Goal: Task Accomplishment & Management: Manage account settings

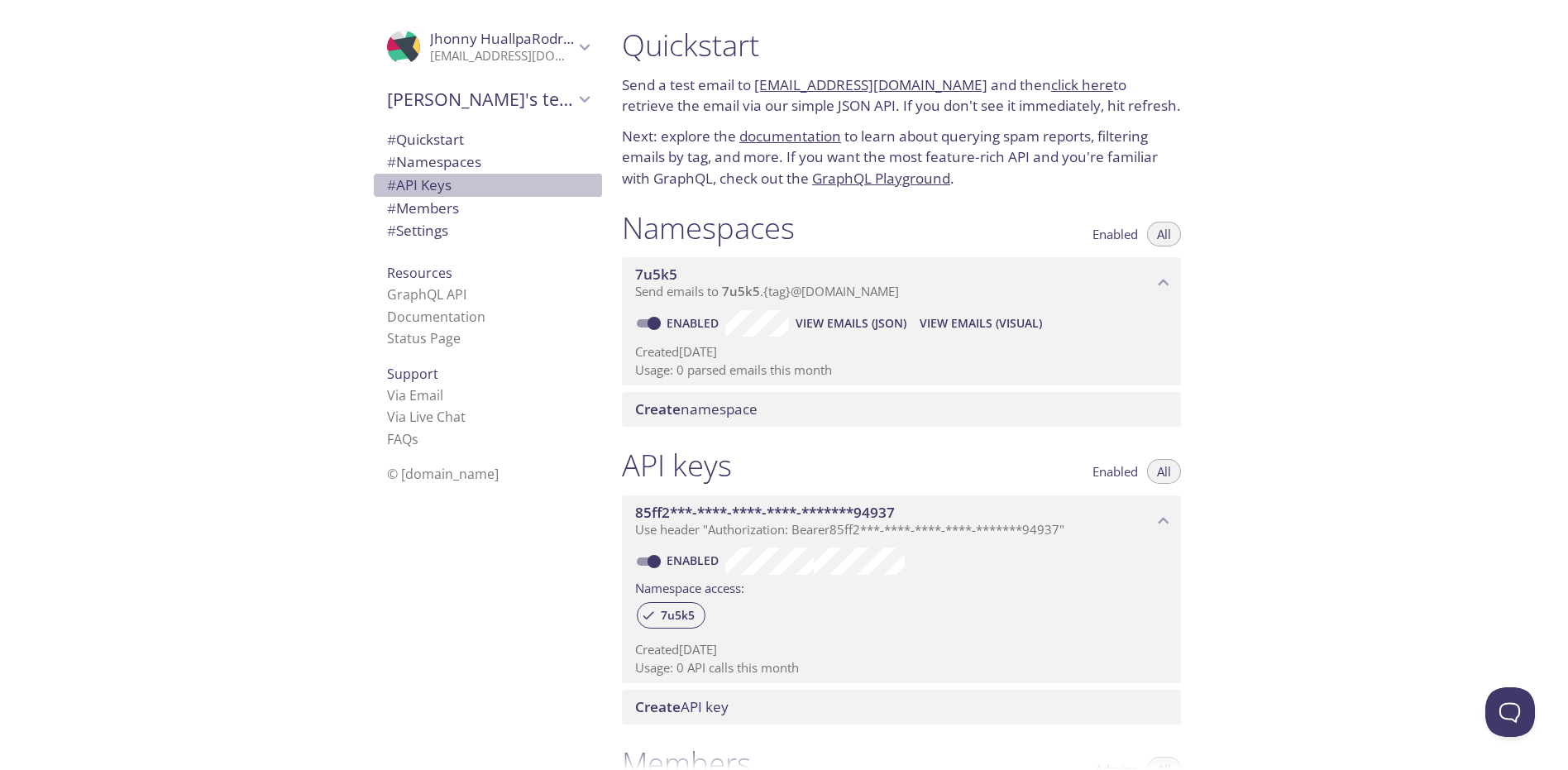
click at [454, 180] on span "# API Keys" at bounding box center [488, 186] width 202 height 22
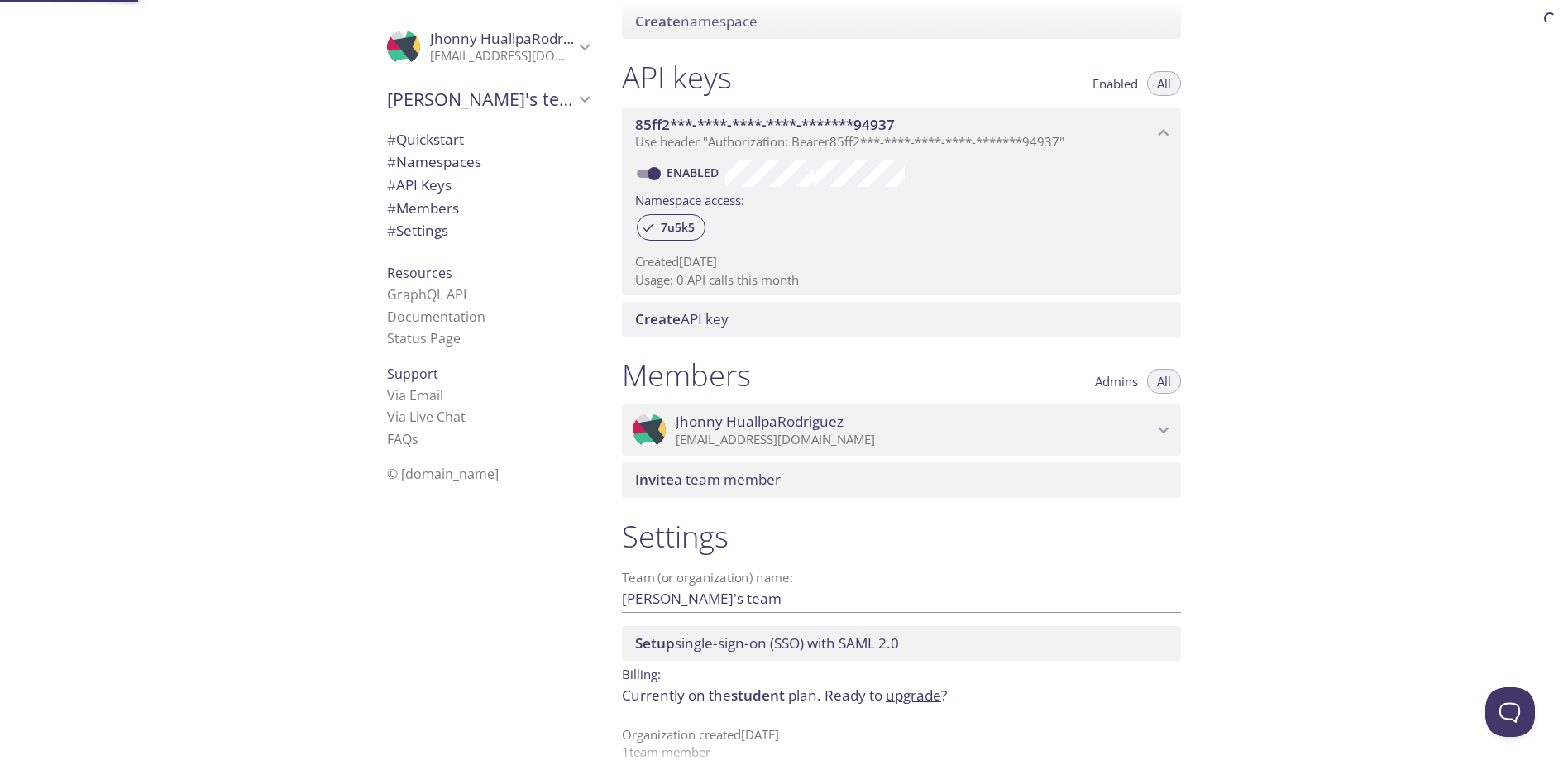
scroll to position [406, 0]
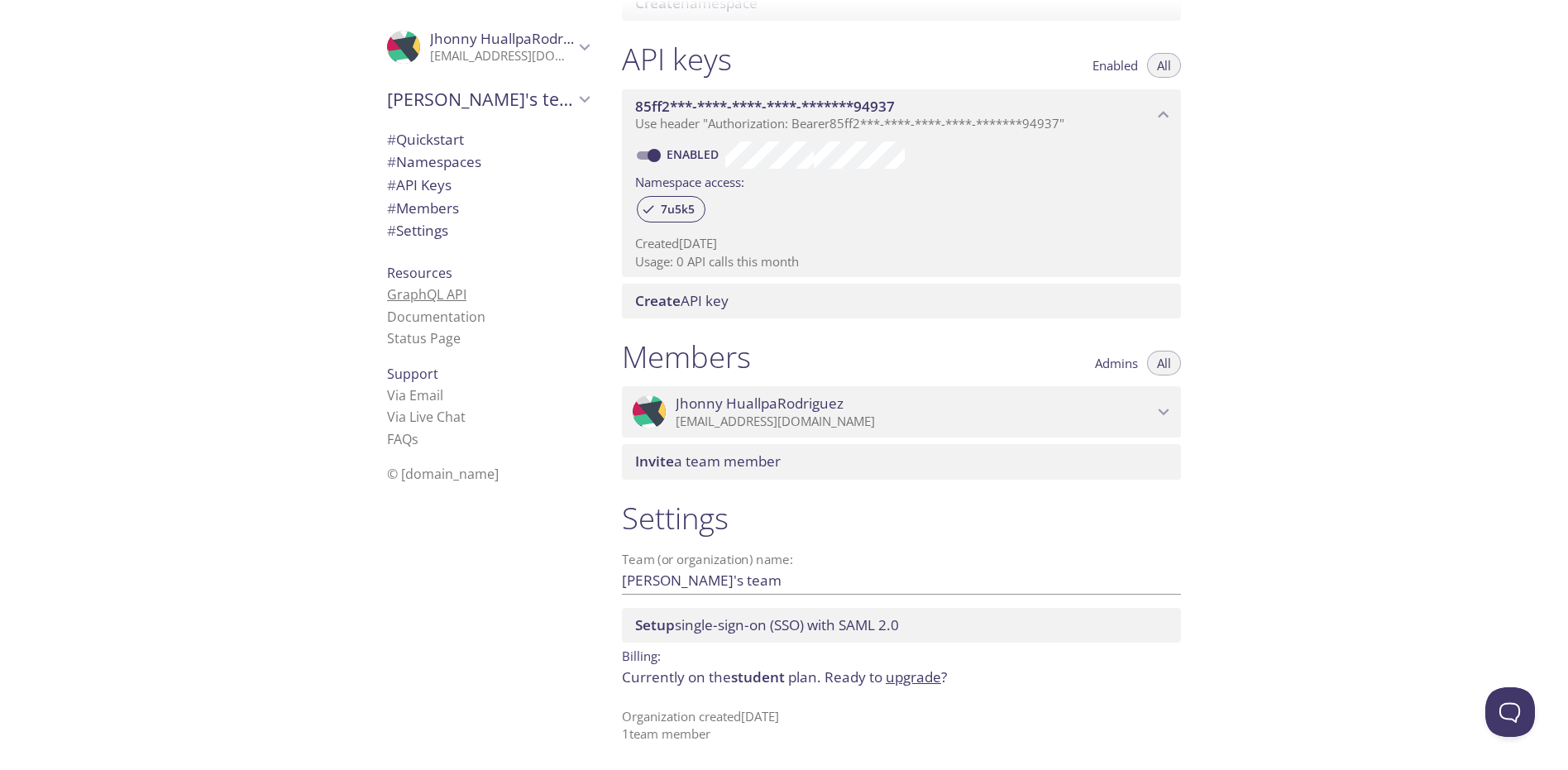
click at [450, 290] on link "GraphQL API" at bounding box center [427, 294] width 79 height 18
click at [431, 342] on link "Status Page" at bounding box center [424, 339] width 74 height 18
click at [416, 225] on span "# Settings" at bounding box center [418, 230] width 61 height 19
click at [939, 625] on span "Setup single-sign-on (SSO) with [PERSON_NAME] 2.0" at bounding box center [904, 625] width 539 height 18
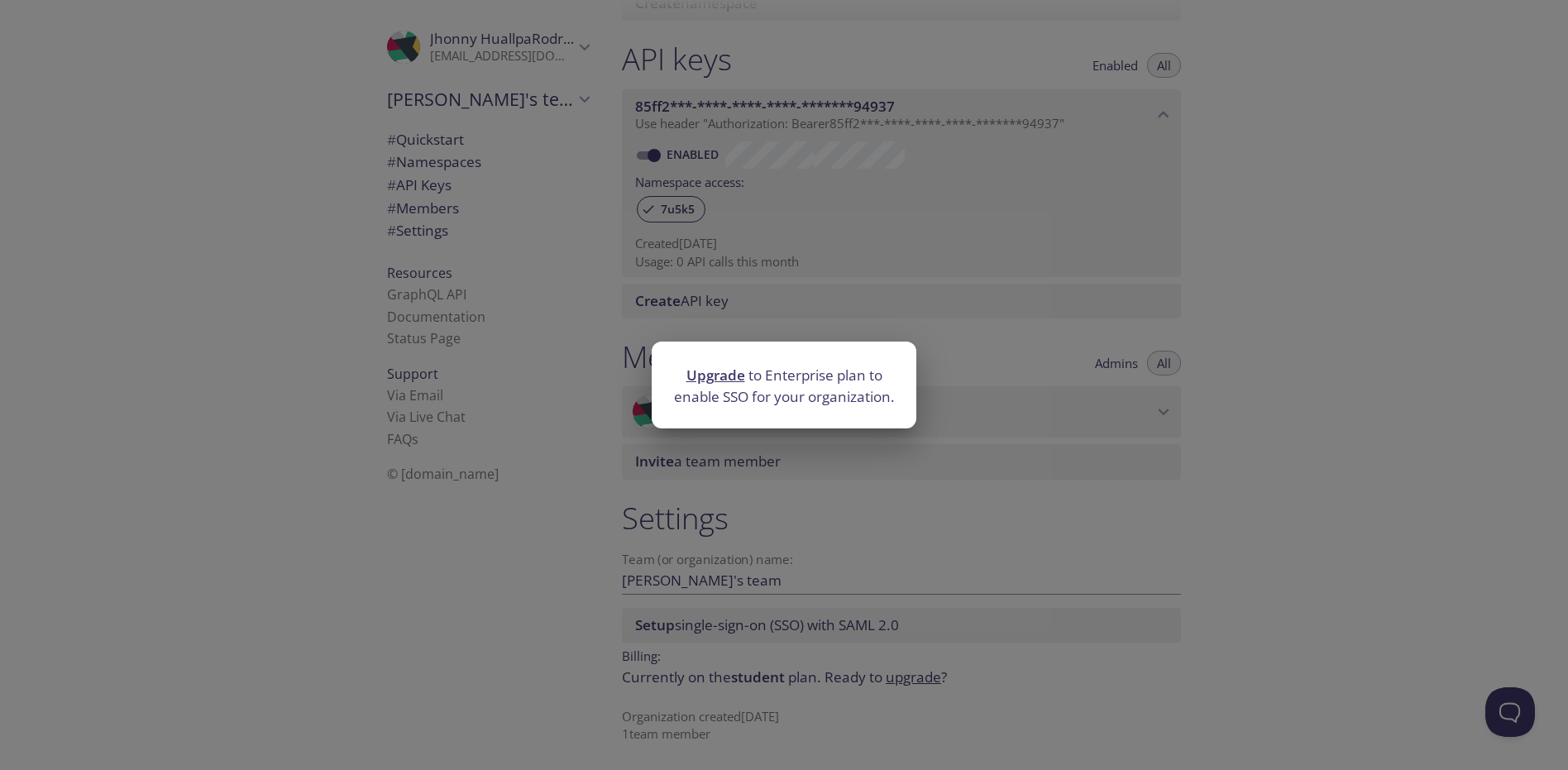
click at [1295, 441] on div "Upgrade to Enterprise plan to enable SSO for your organization." at bounding box center [784, 385] width 1568 height 770
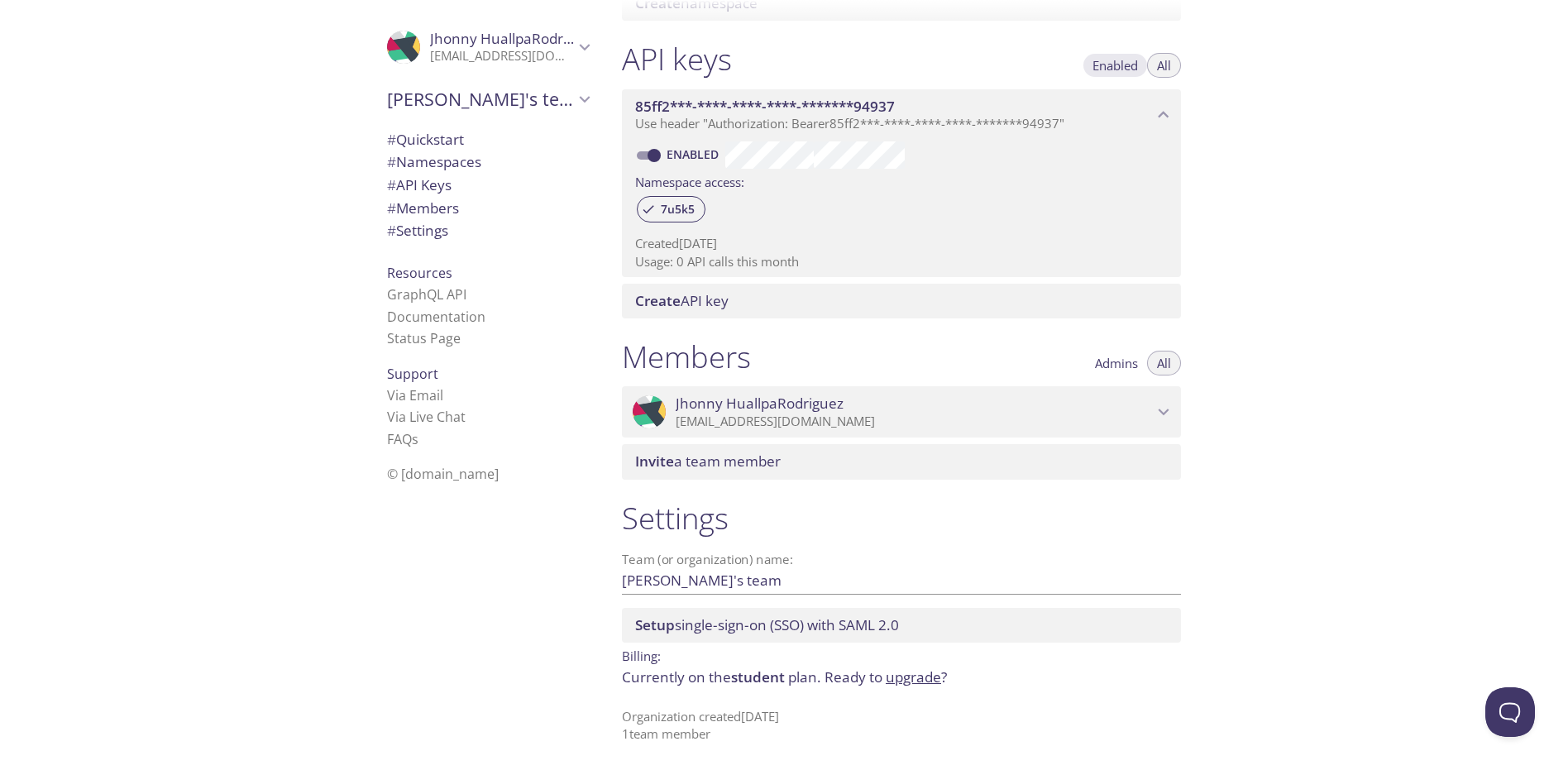
click at [1123, 66] on span "Enabled" at bounding box center [1115, 66] width 46 height 0
click at [1156, 67] on button "All" at bounding box center [1165, 66] width 34 height 25
click at [443, 132] on span "# Quickstart" at bounding box center [425, 139] width 77 height 19
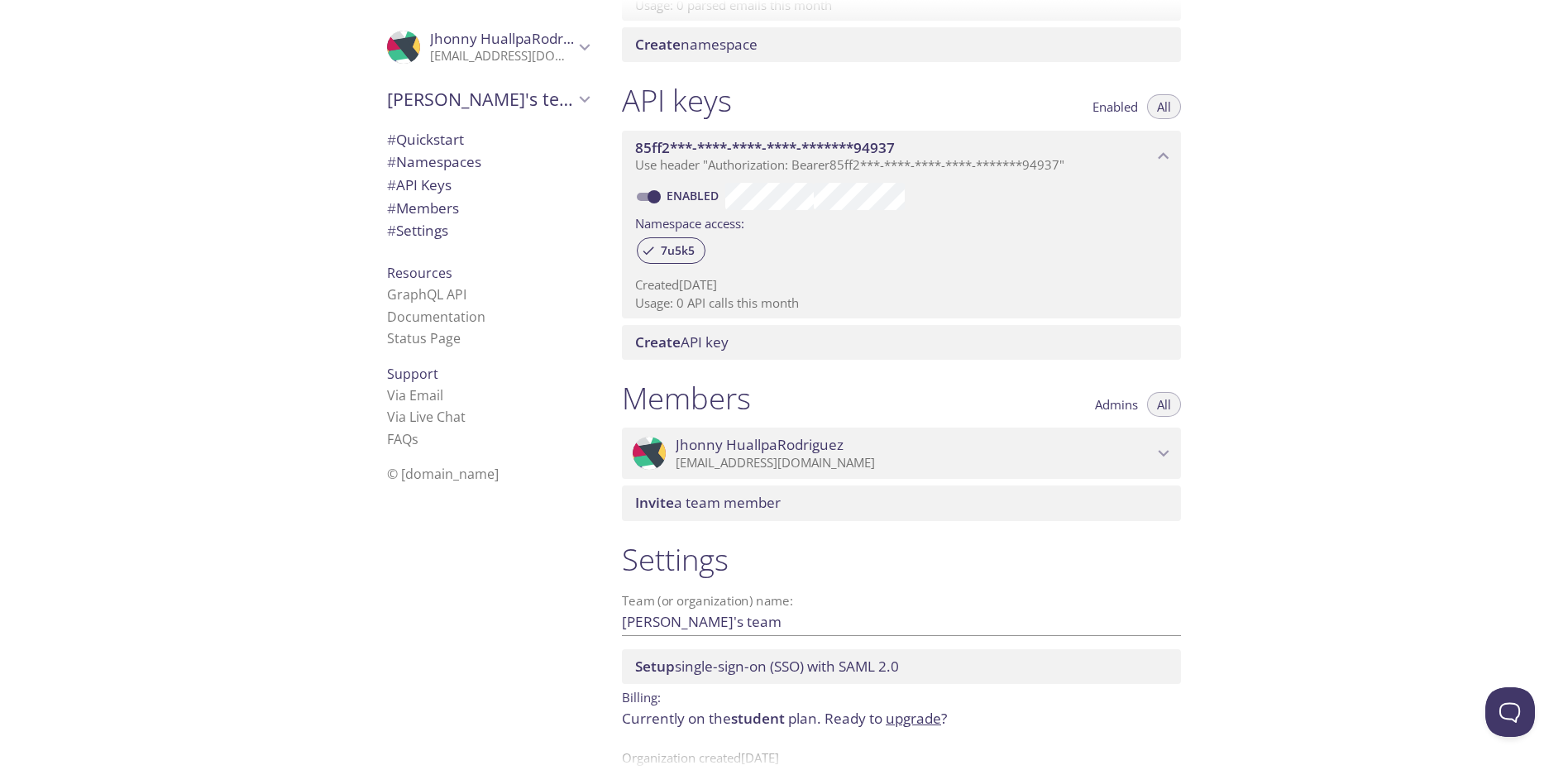
scroll to position [406, 0]
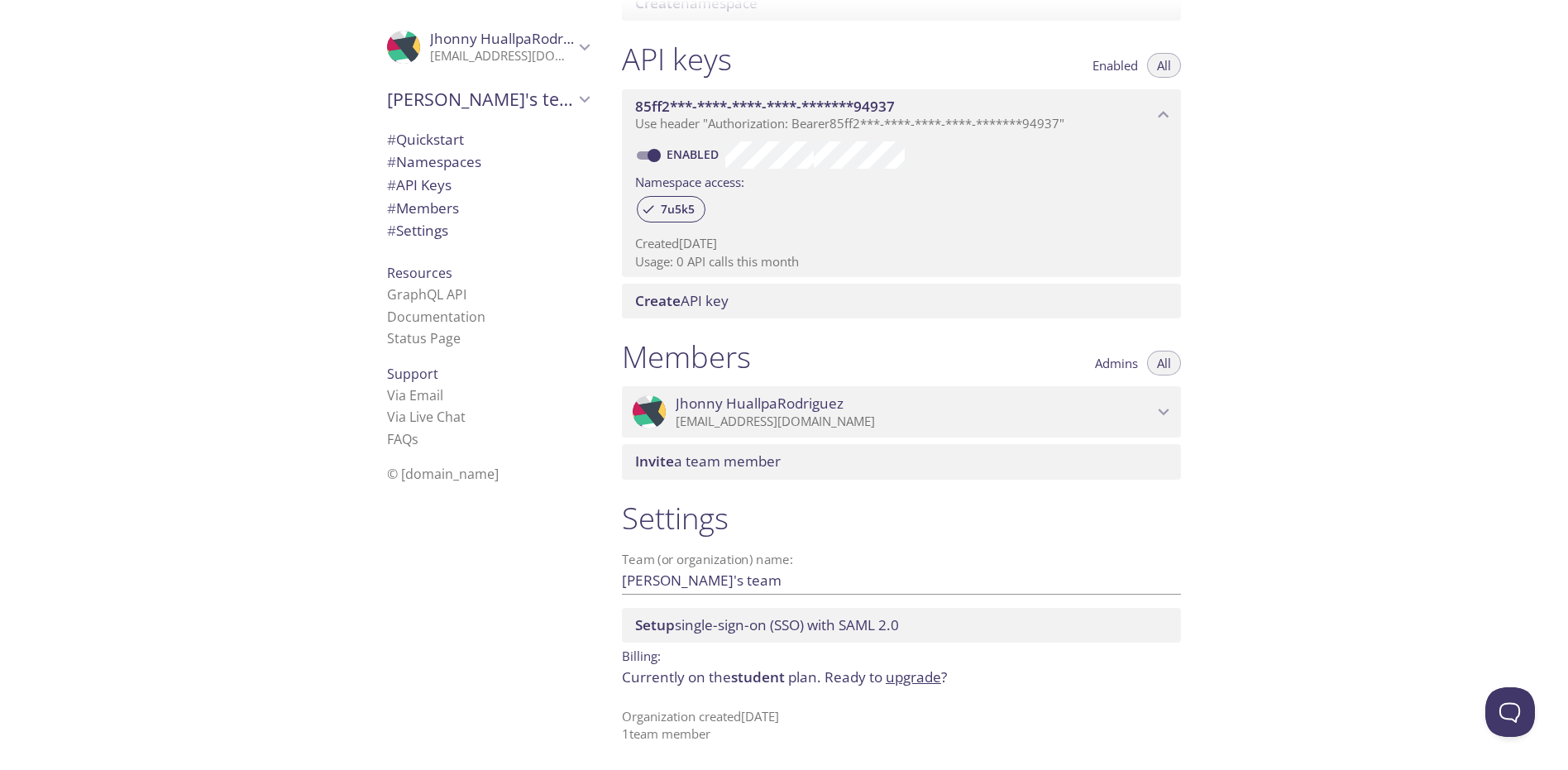
click at [1120, 392] on div ".cls-1 { fill: #6d5ca8; } .cls-2 { fill: #3fc191; } .cls-3 { fill: #3b4752; } .…" at bounding box center [902, 412] width 559 height 51
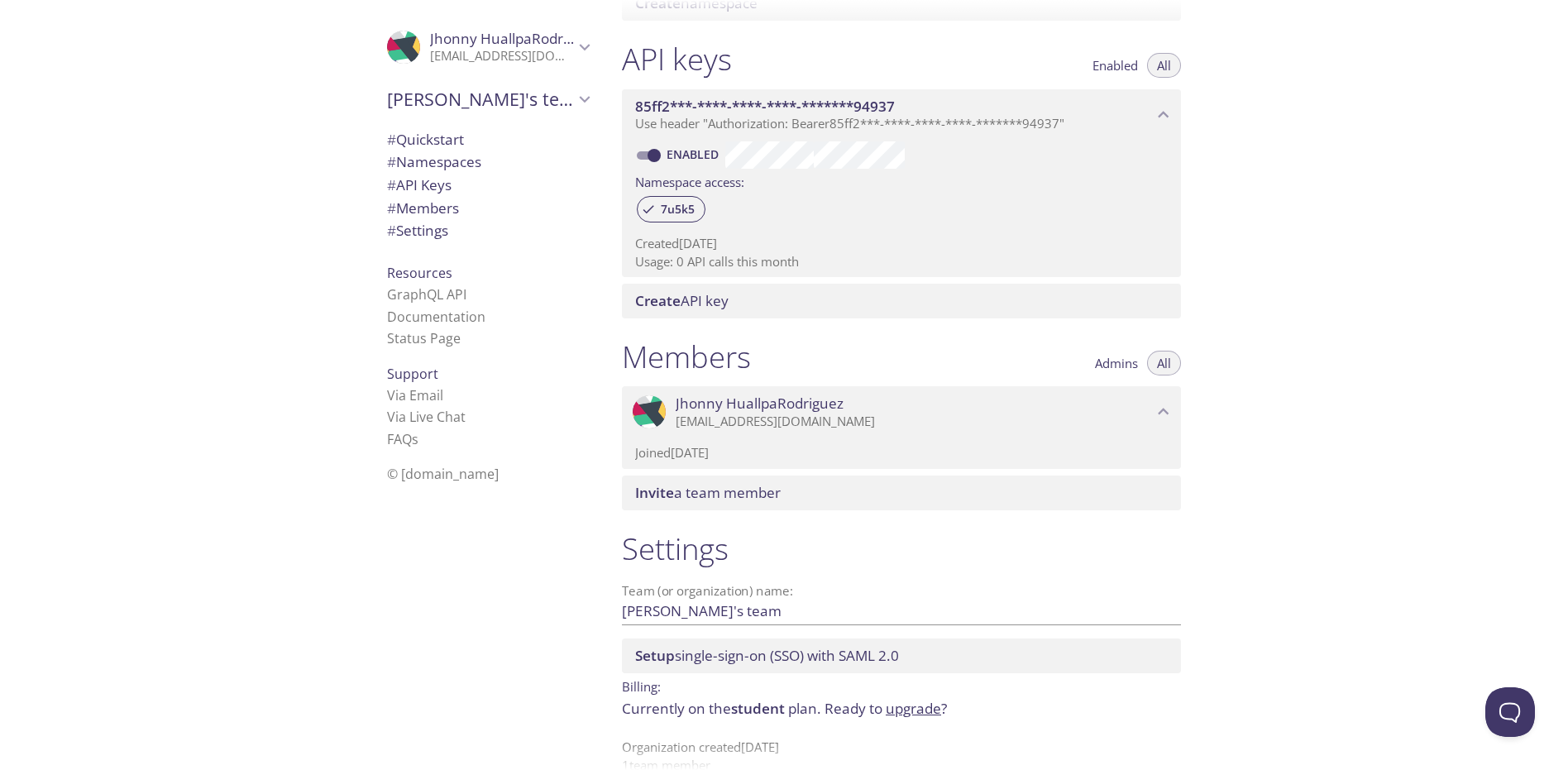
click at [929, 555] on h1 "Settings" at bounding box center [902, 548] width 559 height 37
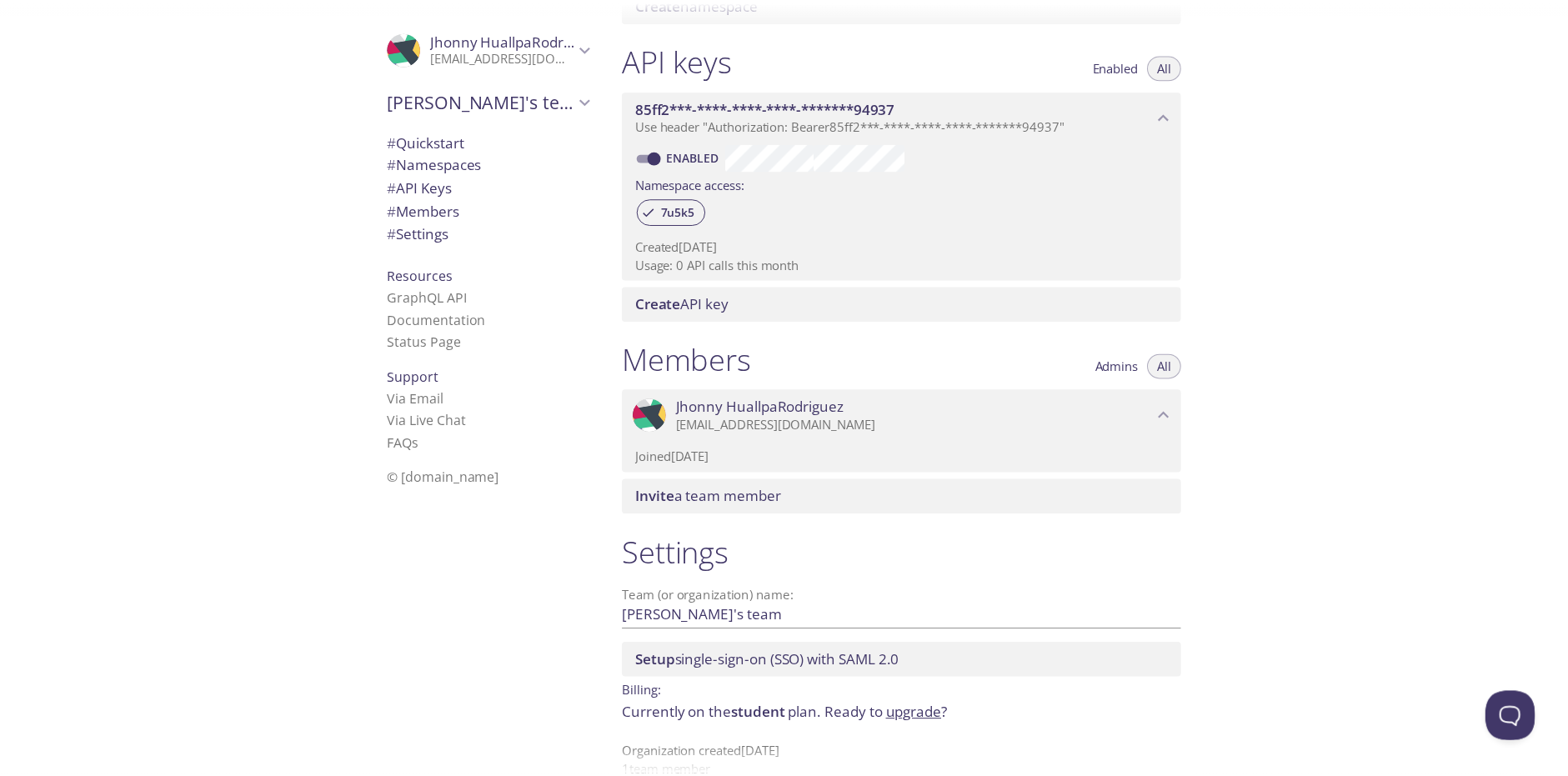
scroll to position [440, 0]
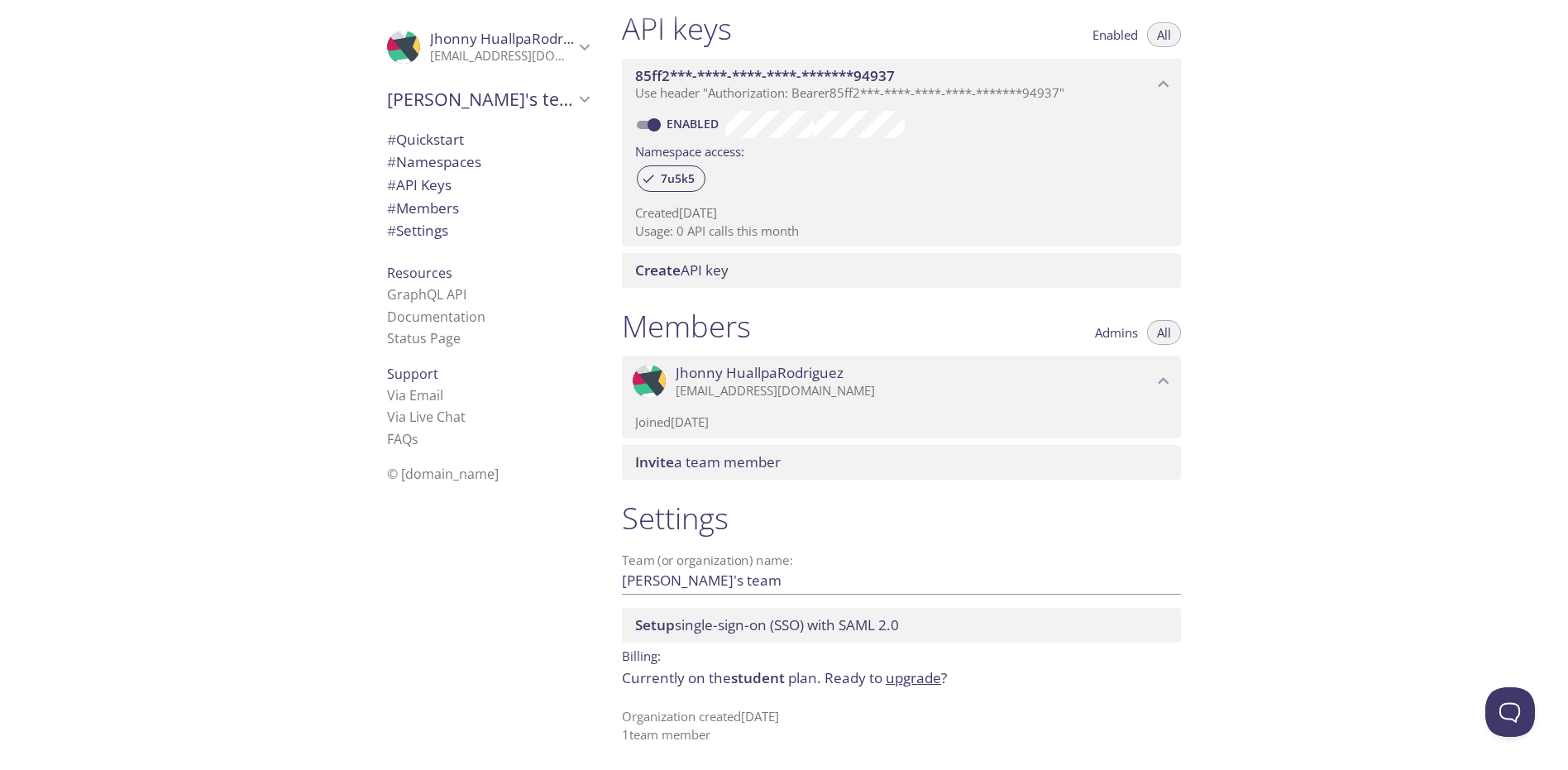
click at [924, 681] on link "upgrade" at bounding box center [914, 677] width 56 height 19
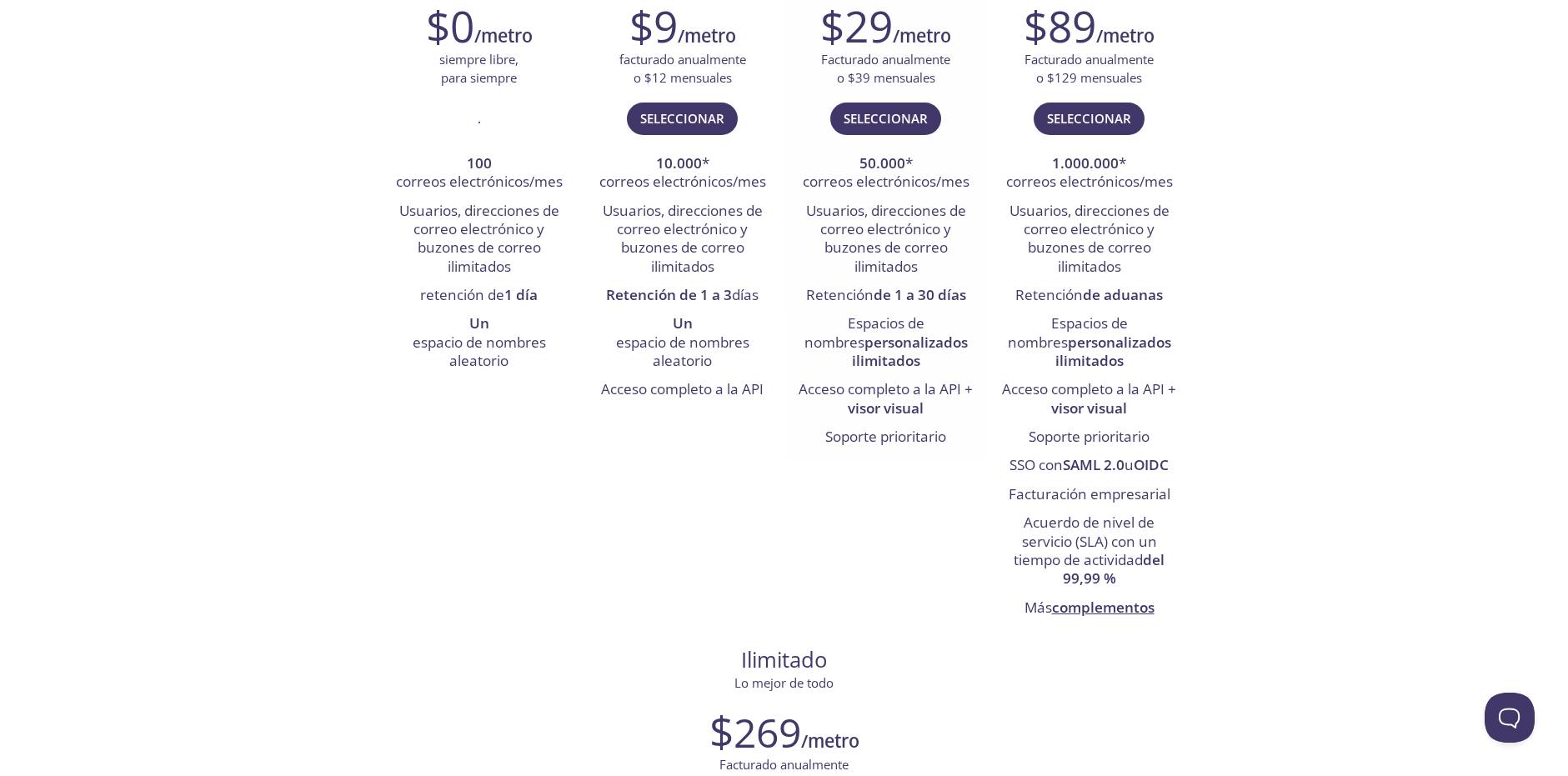
scroll to position [300, 0]
